Goal: Task Accomplishment & Management: Manage account settings

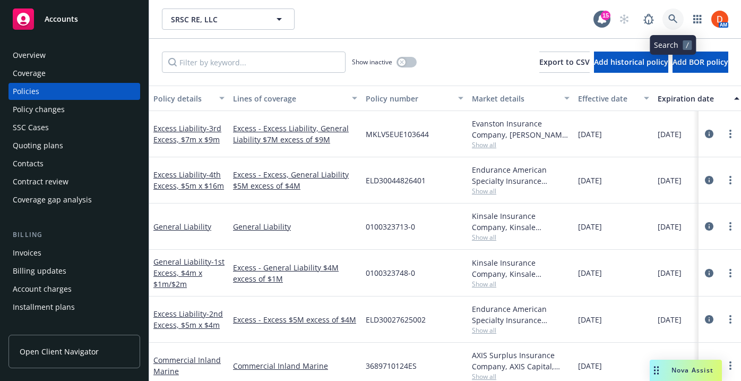
click at [668, 19] on link at bounding box center [673, 18] width 21 height 21
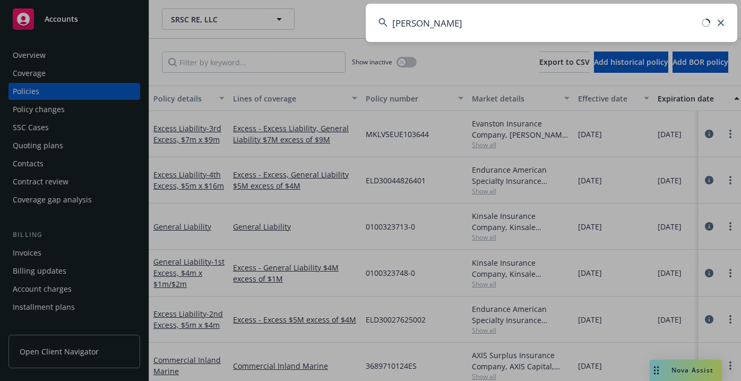
type input "[PERSON_NAME]"
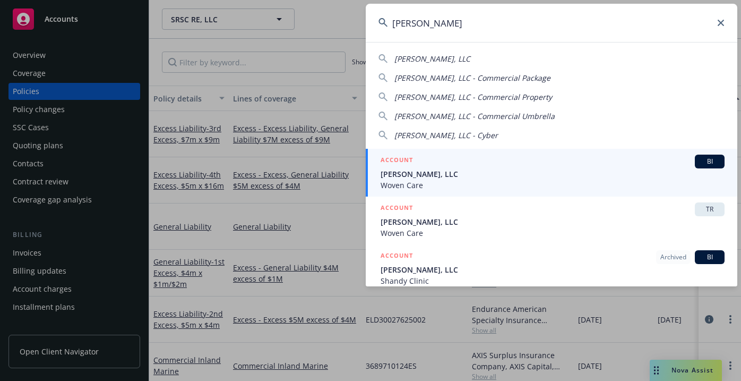
click at [498, 184] on span "Woven Care" at bounding box center [553, 184] width 344 height 11
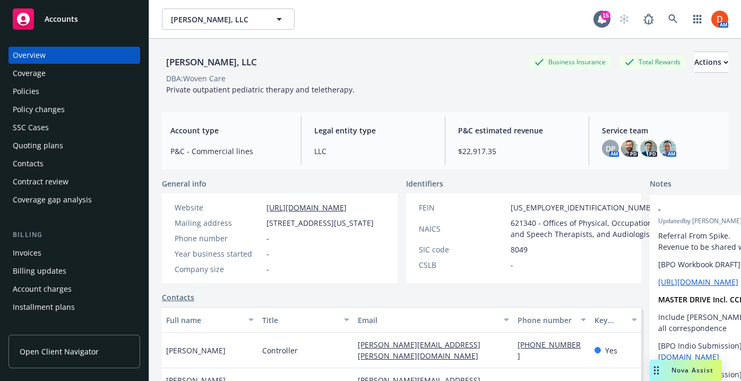
click at [103, 98] on div "Policies" at bounding box center [74, 91] width 123 height 17
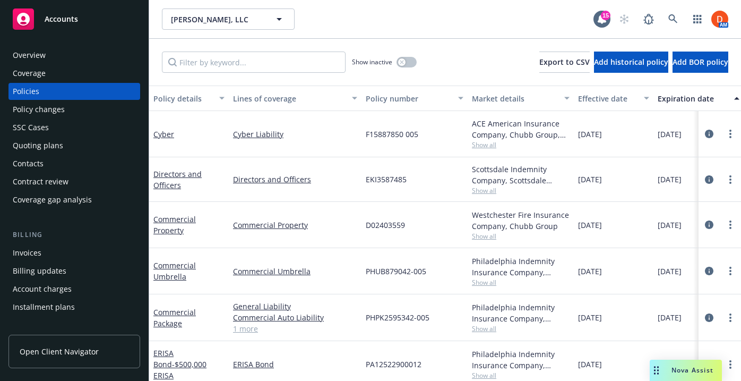
scroll to position [6, 0]
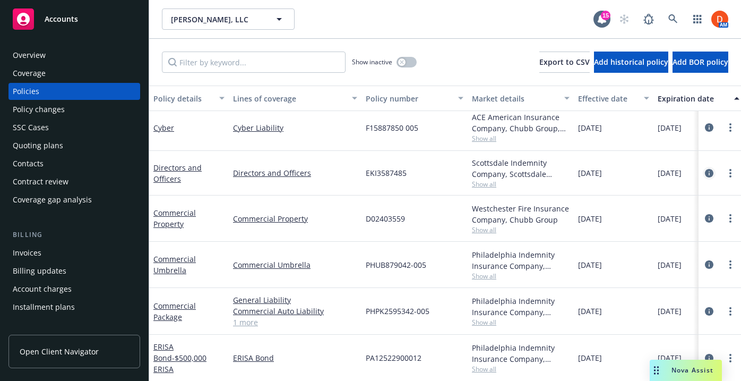
click at [711, 171] on icon "circleInformation" at bounding box center [709, 173] width 8 height 8
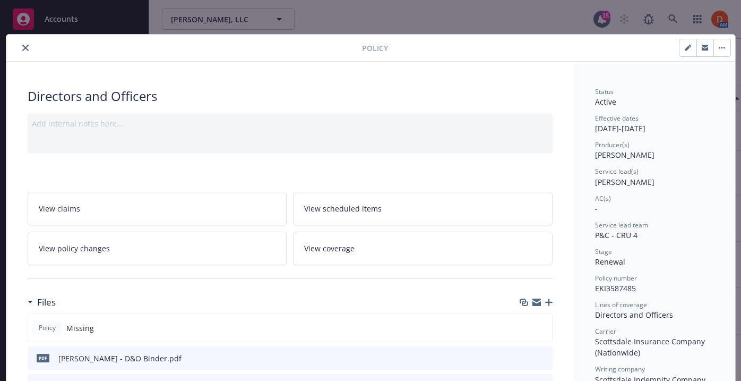
click at [547, 302] on icon "button" at bounding box center [548, 301] width 7 height 7
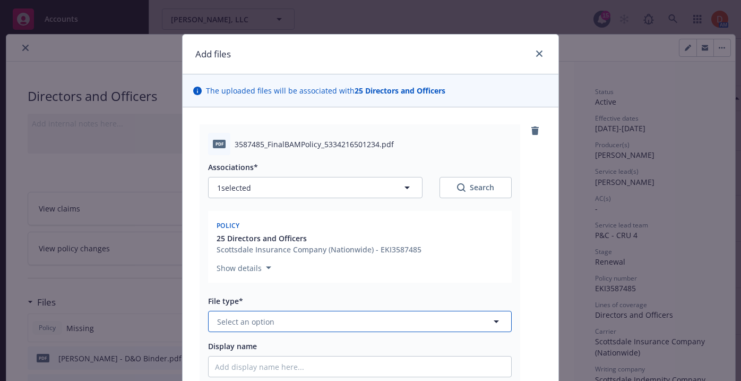
click at [327, 321] on button "Select an option" at bounding box center [360, 321] width 304 height 21
type input "pol"
click at [326, 339] on div "Policy" at bounding box center [360, 351] width 303 height 28
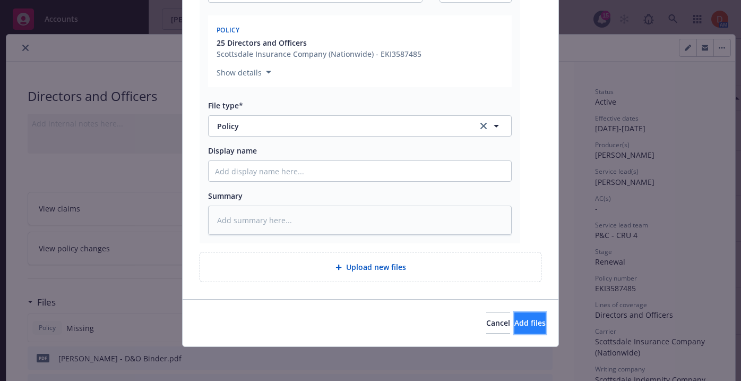
click at [515, 328] on button "Add files" at bounding box center [530, 322] width 31 height 21
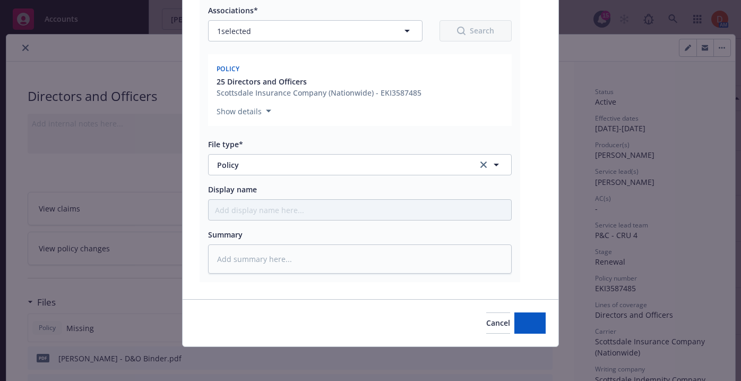
type textarea "x"
